Goal: Register for event/course

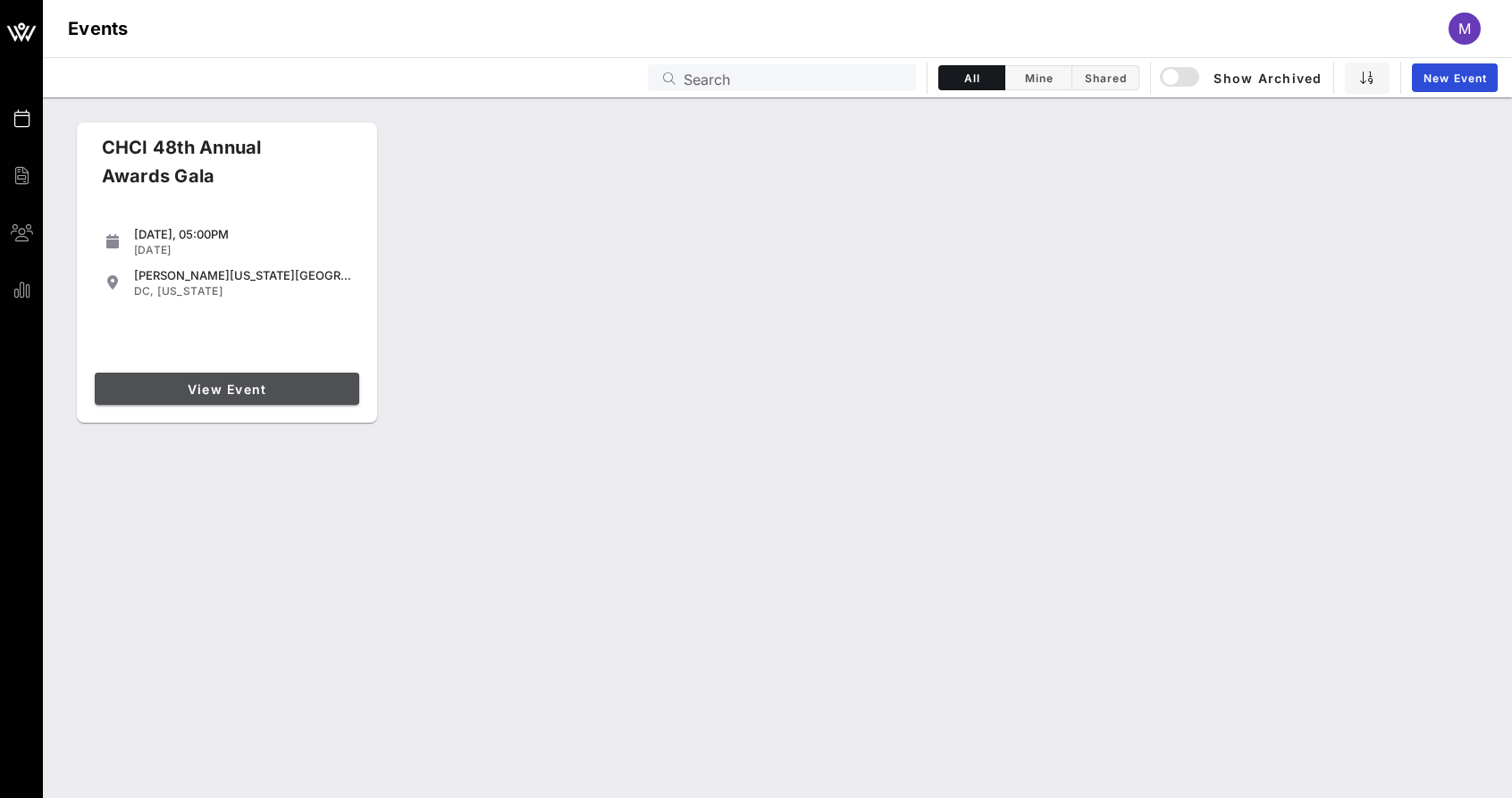
click at [273, 385] on span "View Event" at bounding box center [226, 389] width 250 height 16
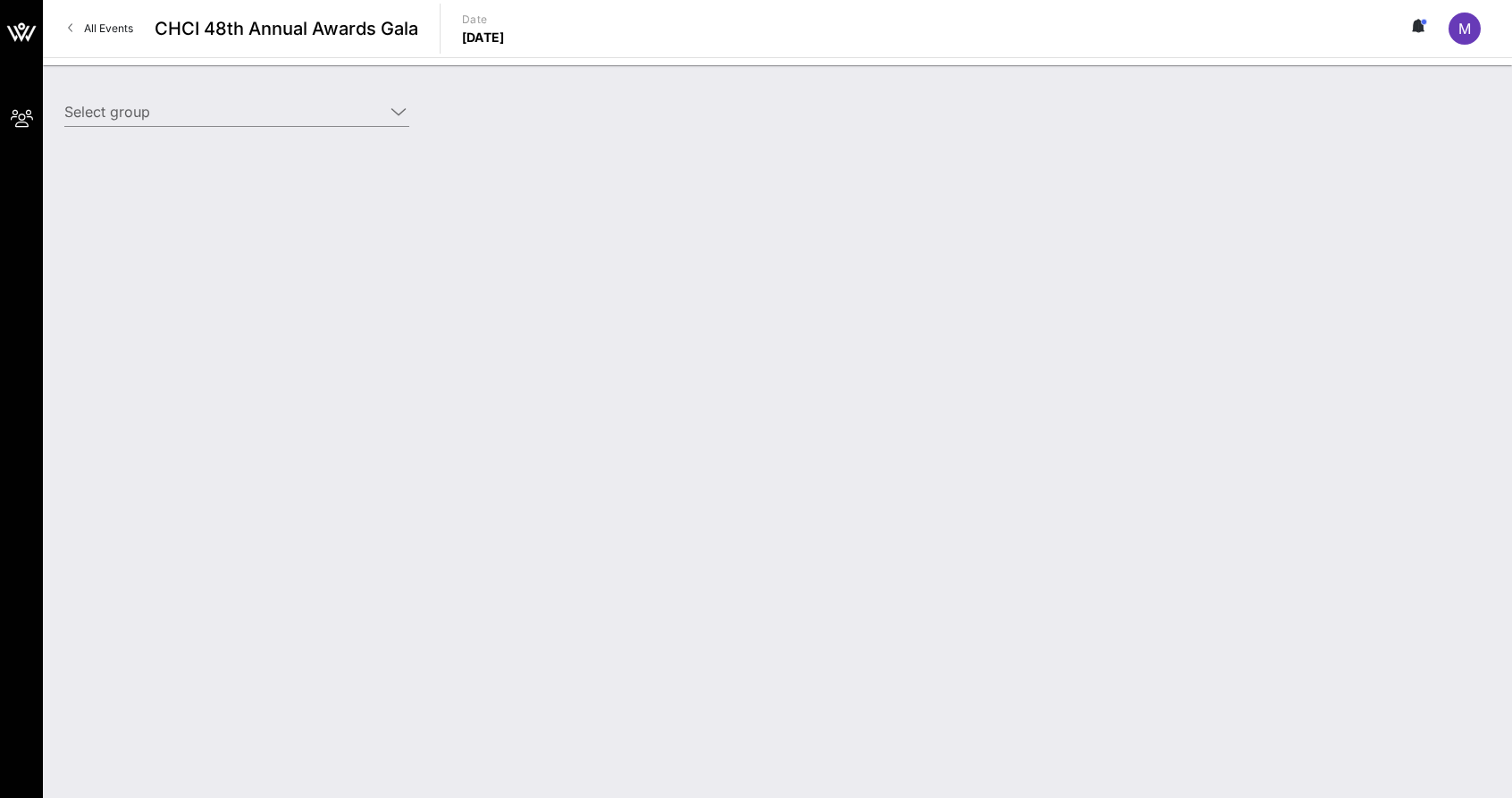
type input "Capital One Foundation (Capital One Foundation) [[PERSON_NAME], [PERSON_NAME][E…"
